Goal: Information Seeking & Learning: Check status

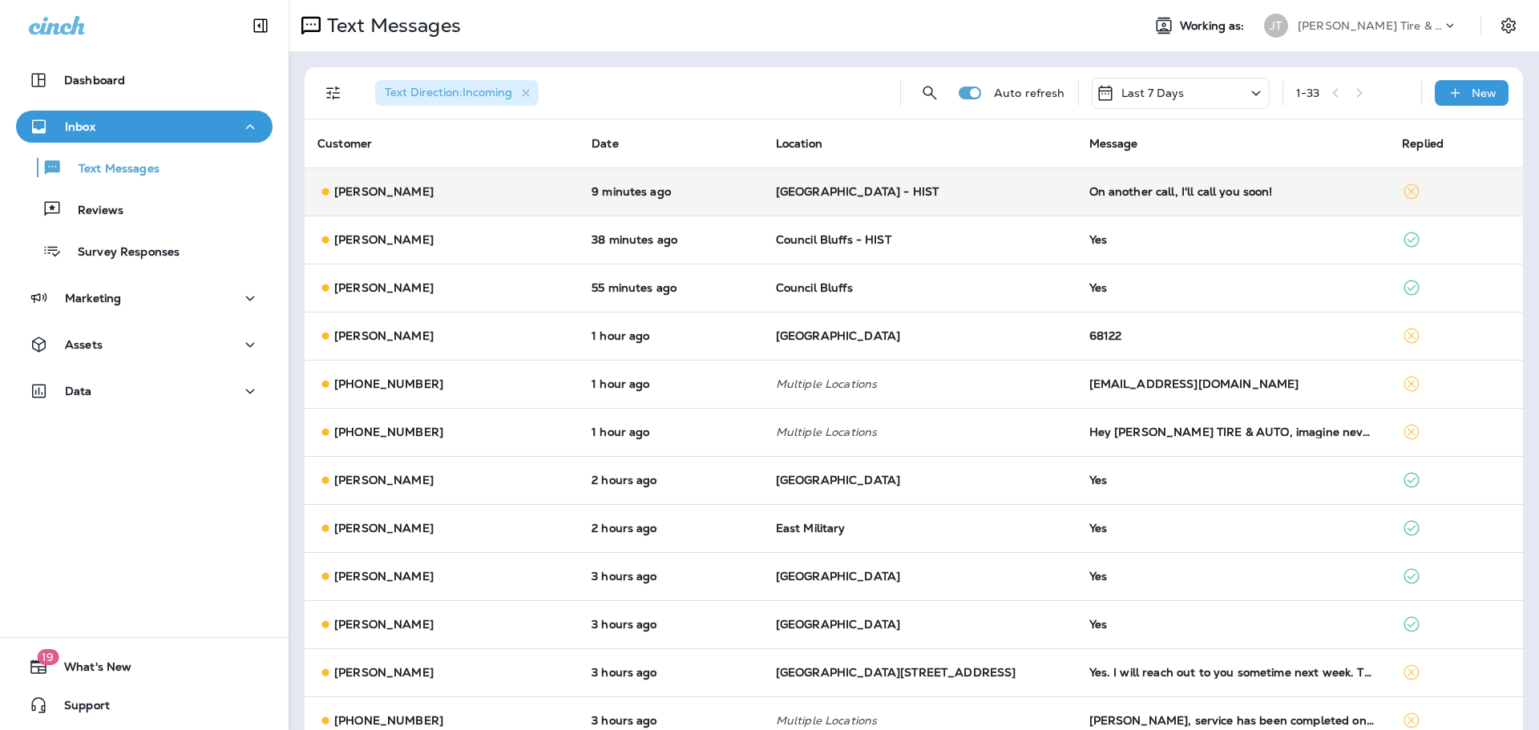
click at [1089, 196] on div "On another call, I'll call you soon!" at bounding box center [1233, 191] width 288 height 13
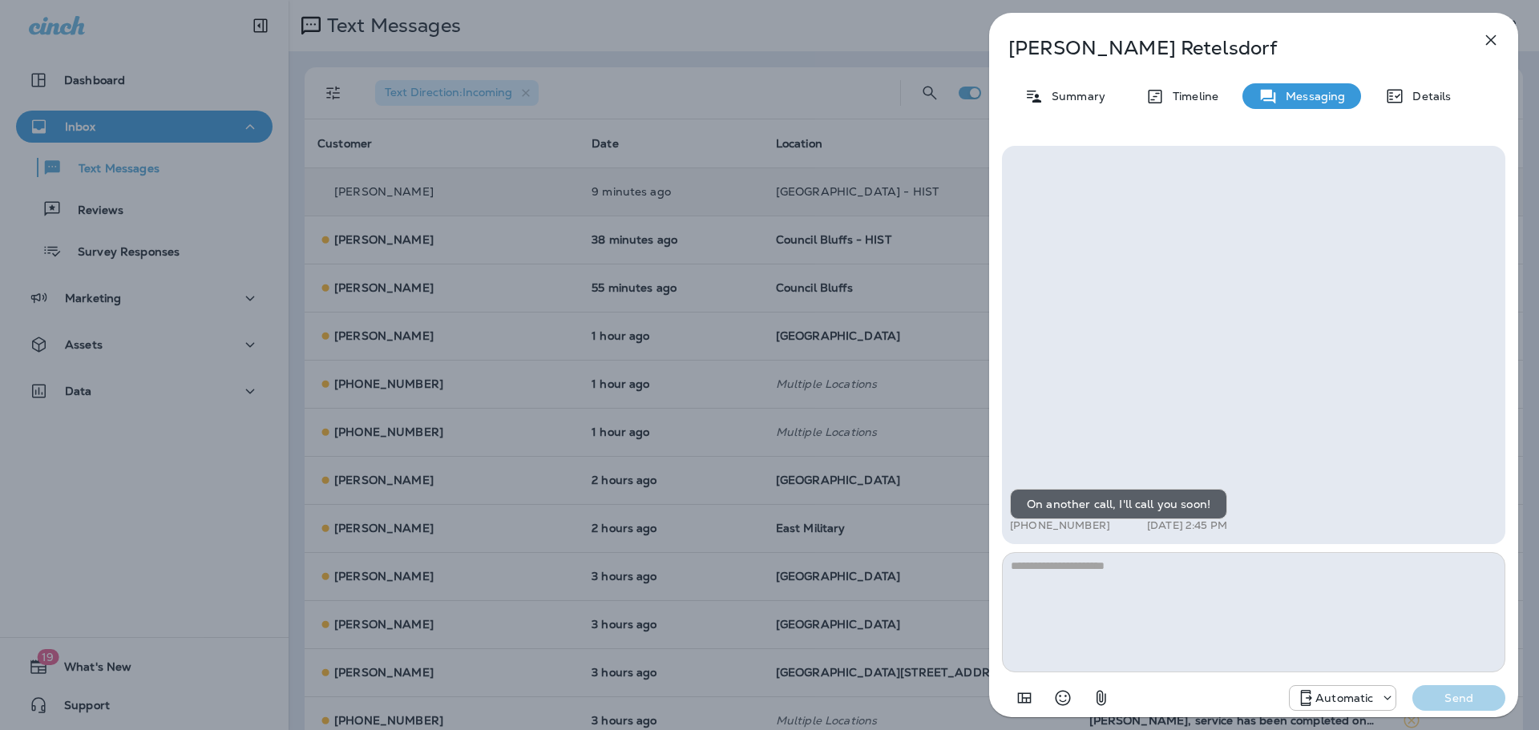
click at [912, 188] on div "[PERSON_NAME] Summary Timeline Messaging Details On another call, I'll call you…" at bounding box center [769, 365] width 1539 height 730
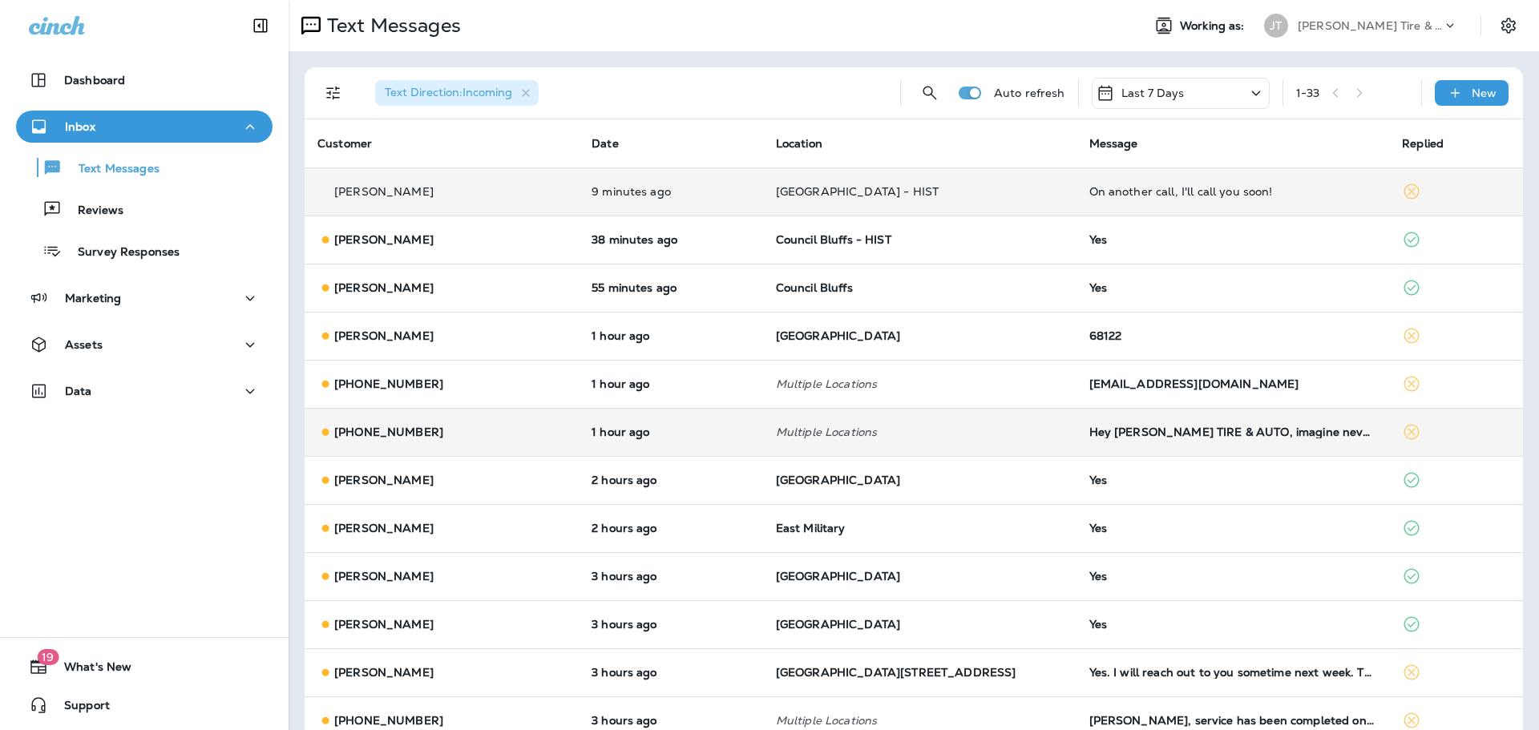
click at [1085, 438] on td "Hey [PERSON_NAME] TIRE & AUTO, imagine never worrying about missed calls again.…" at bounding box center [1232, 432] width 313 height 48
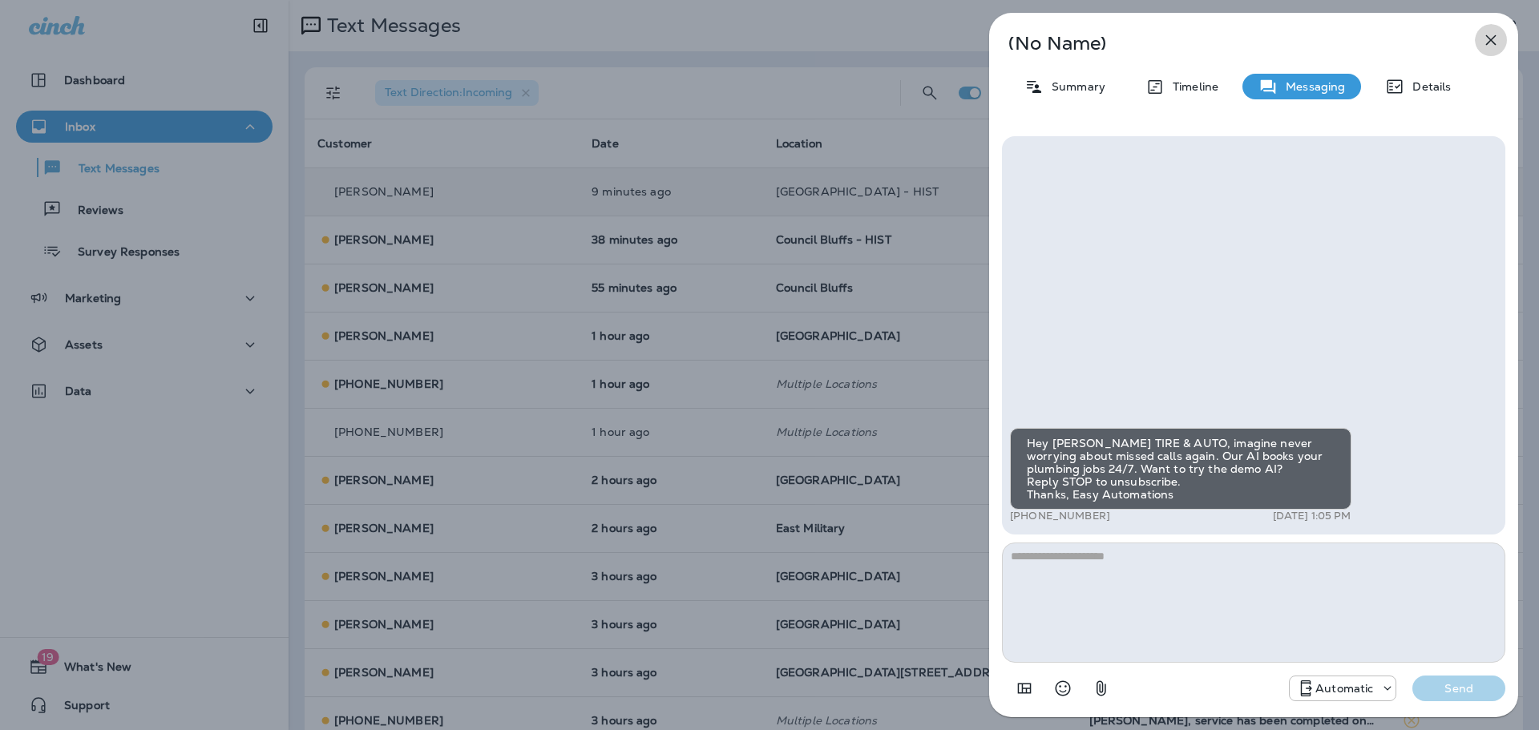
click at [1496, 39] on icon "button" at bounding box center [1490, 39] width 19 height 19
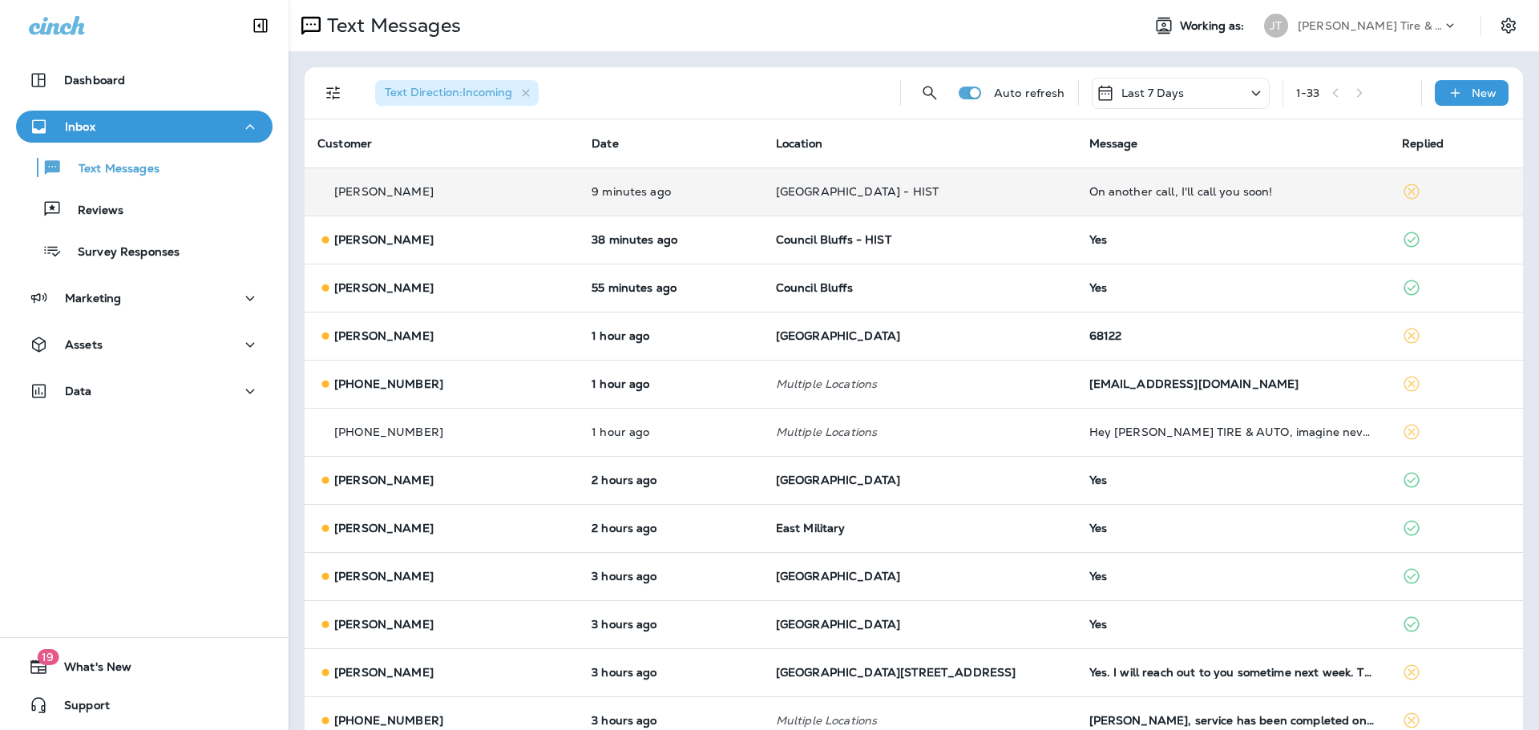
scroll to position [80, 0]
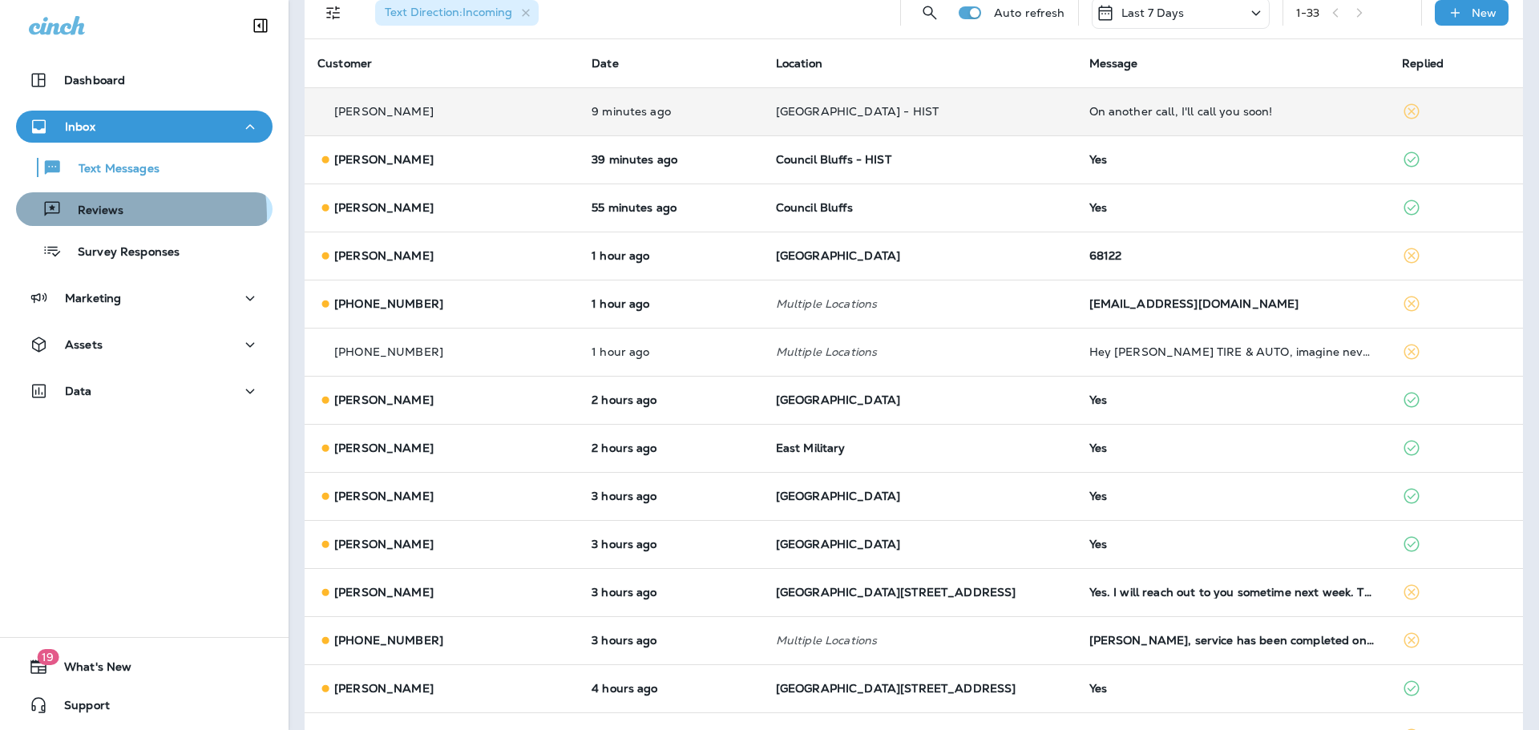
click at [99, 216] on p "Reviews" at bounding box center [93, 211] width 62 height 15
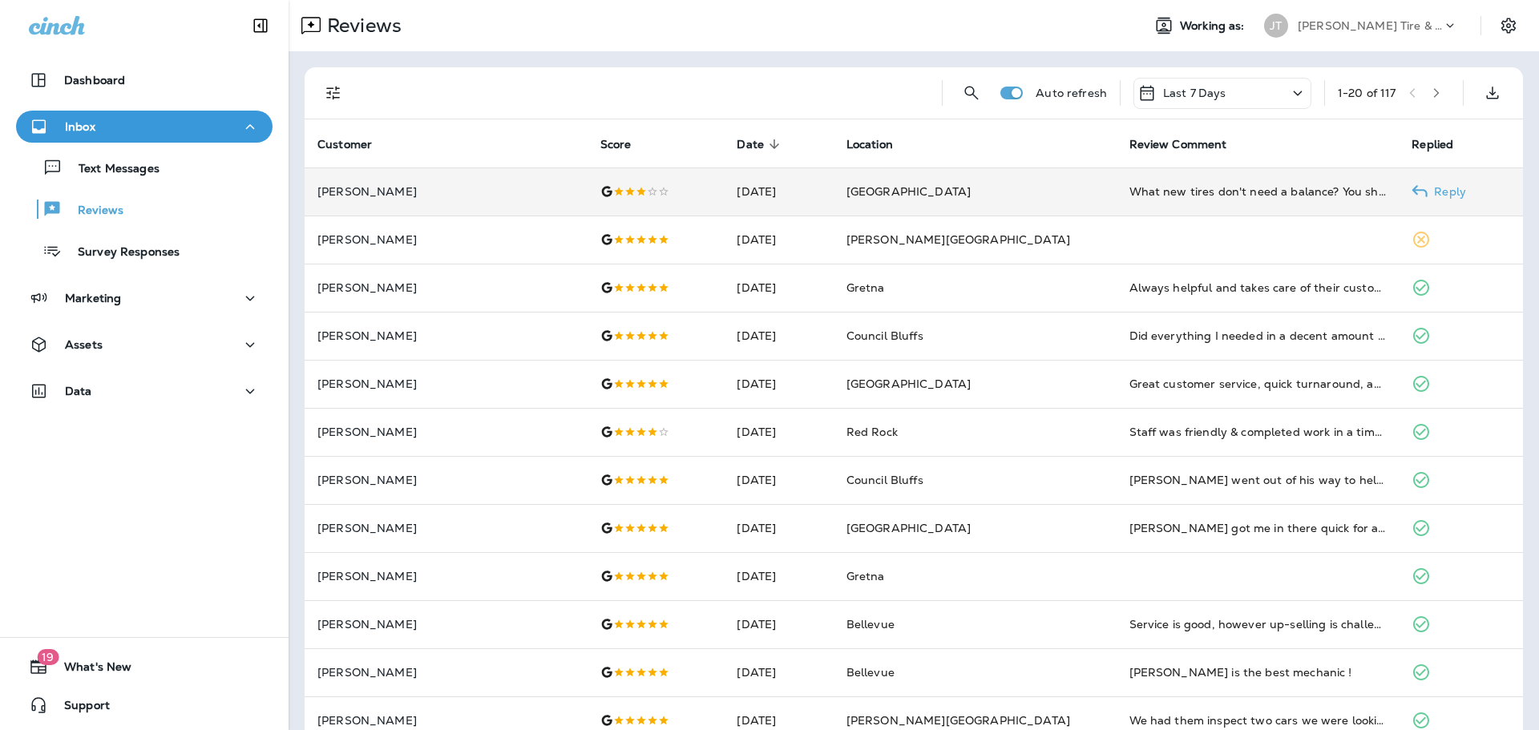
click at [1116, 207] on td "What new tires don't need a balance? You should make that part of the original …" at bounding box center [1257, 191] width 283 height 48
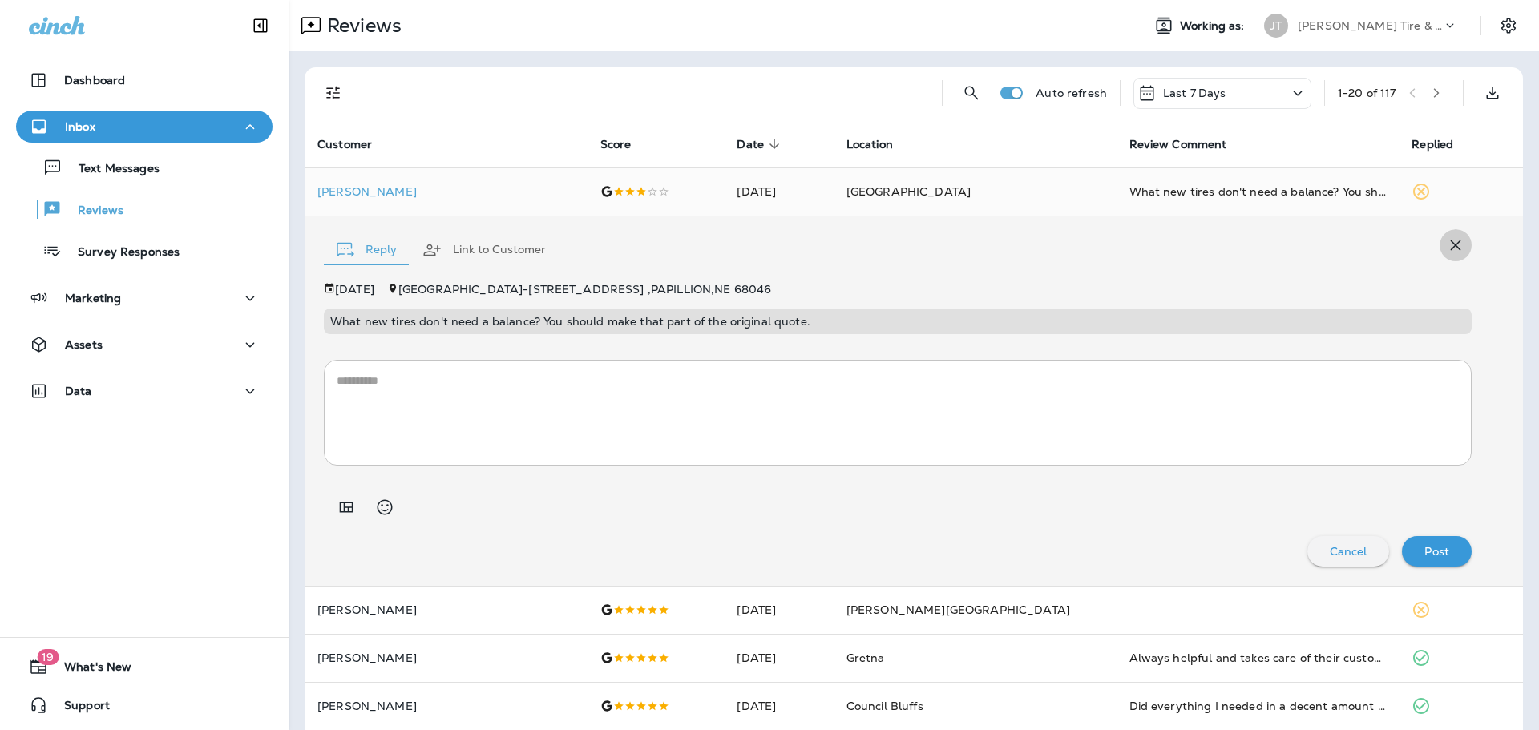
click at [1446, 246] on icon "button" at bounding box center [1455, 245] width 19 height 19
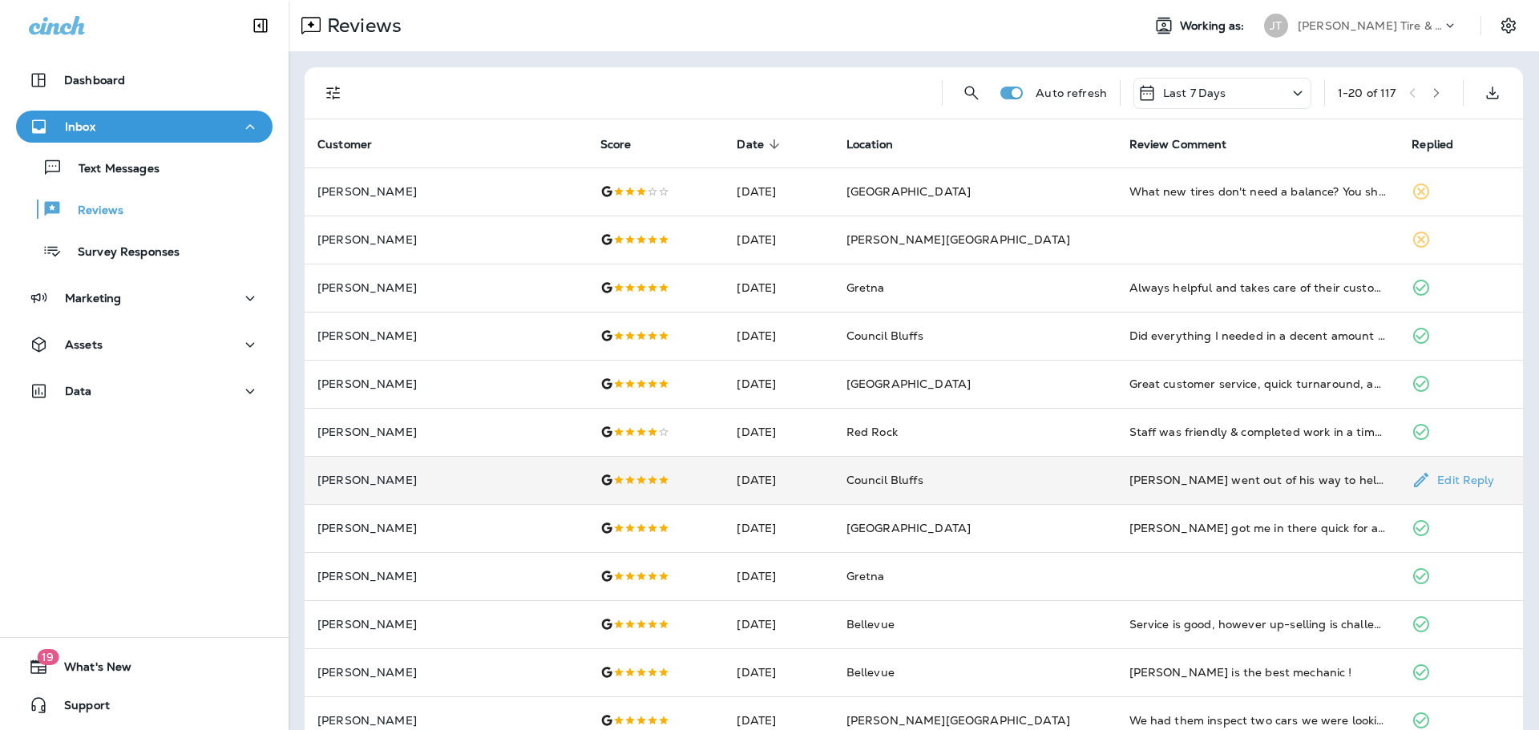
click at [1116, 494] on td "[PERSON_NAME] went out of his way to help me out this morning! Excellent servic…" at bounding box center [1257, 480] width 283 height 48
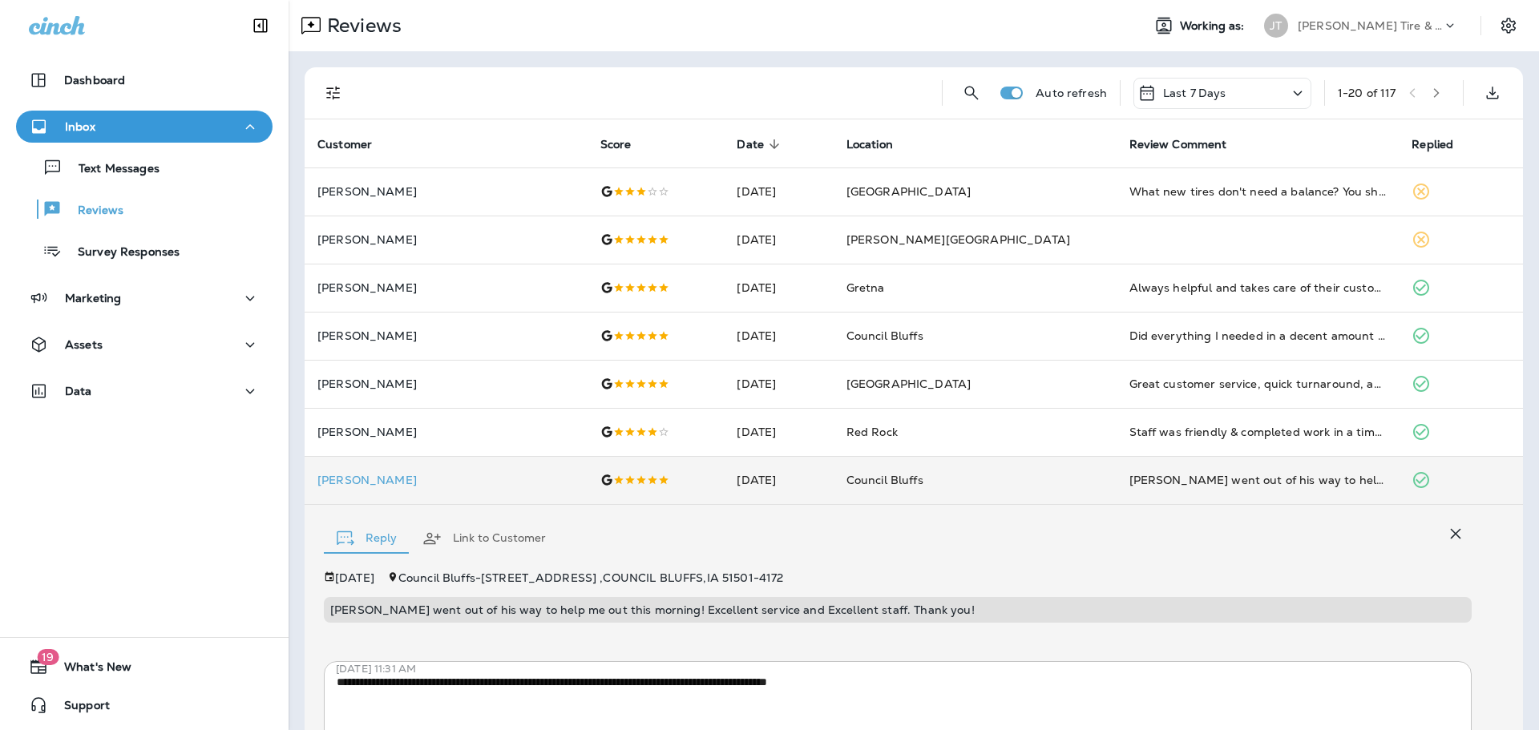
scroll to position [157, 0]
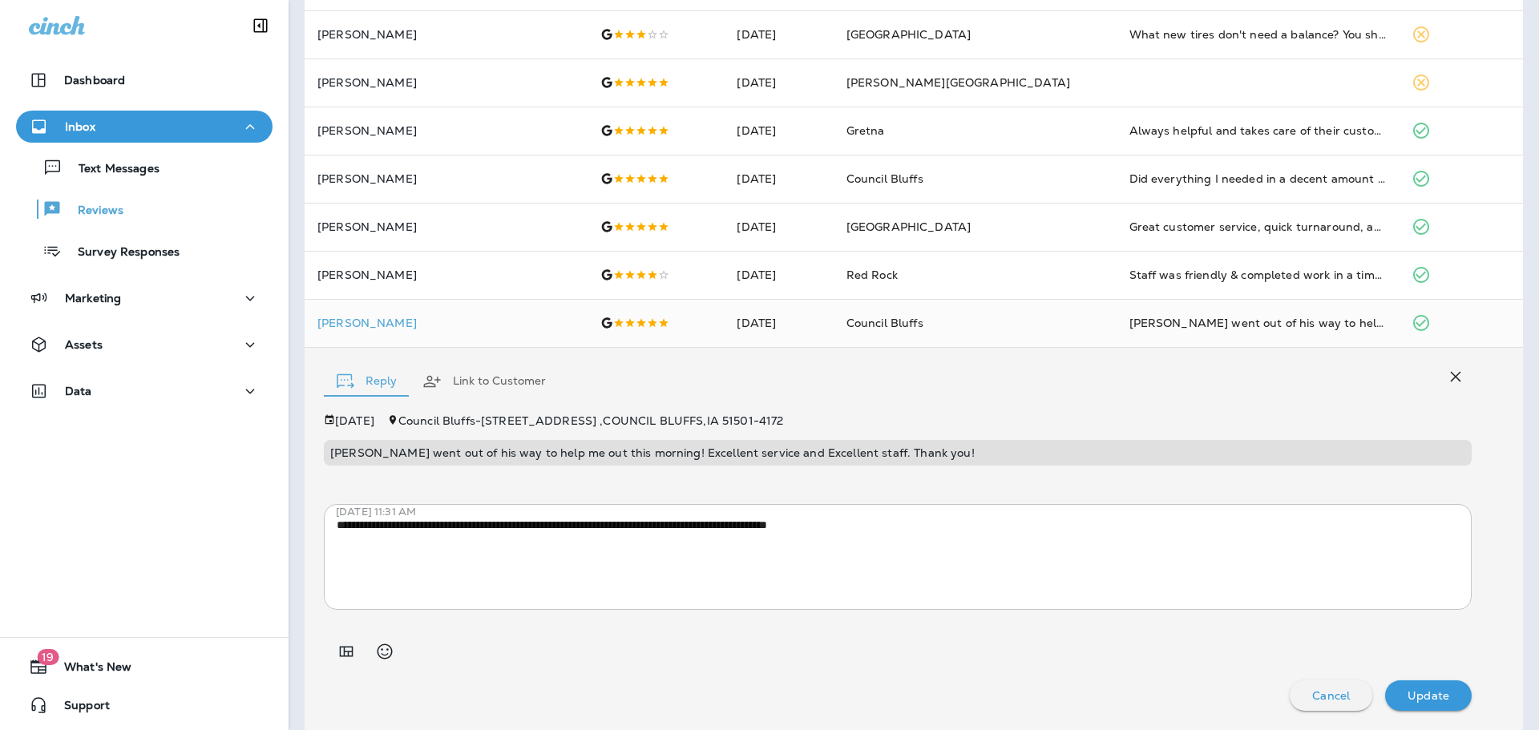
click at [1439, 372] on button "button" at bounding box center [1455, 377] width 32 height 32
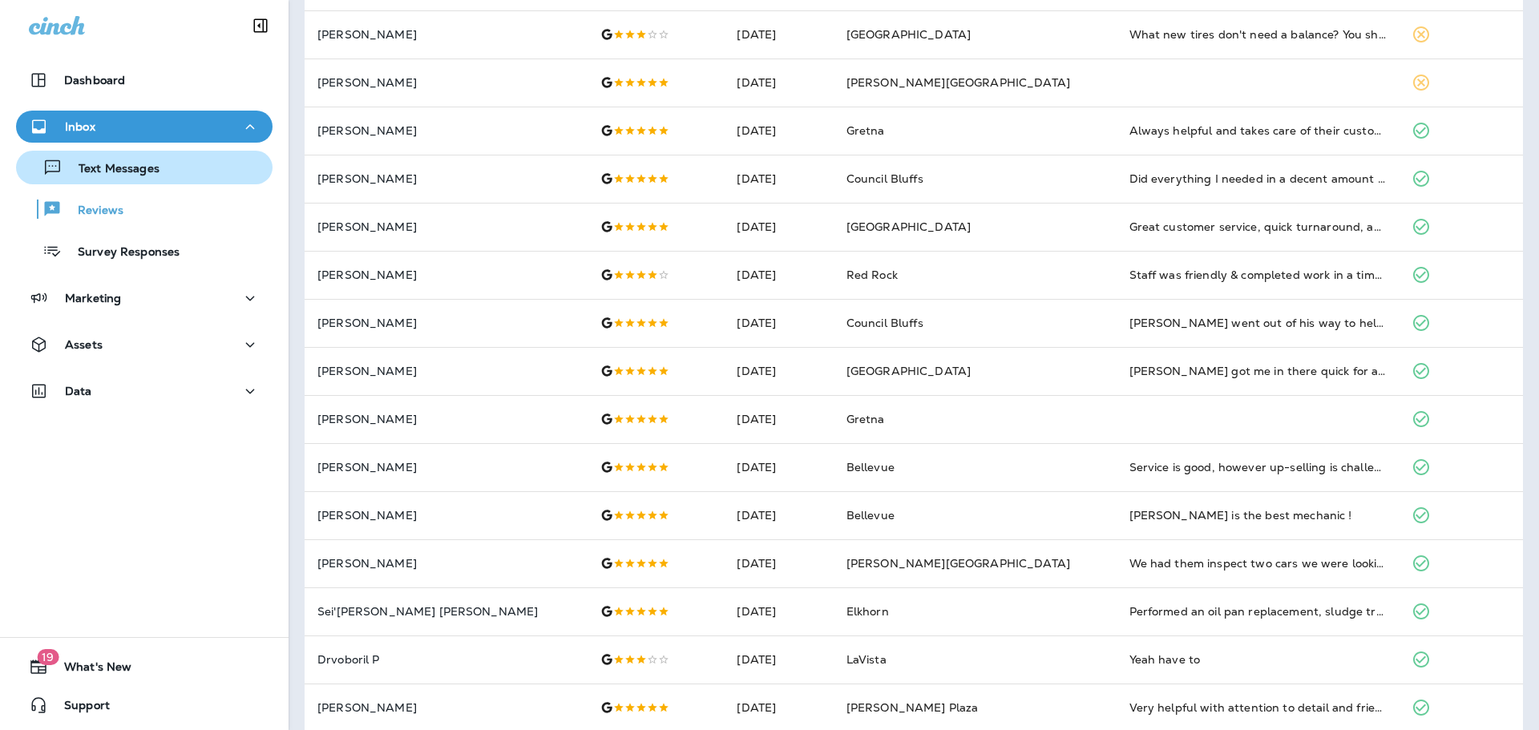
click at [139, 179] on div "Text Messages" at bounding box center [90, 167] width 137 height 24
